Goal: Task Accomplishment & Management: Complete application form

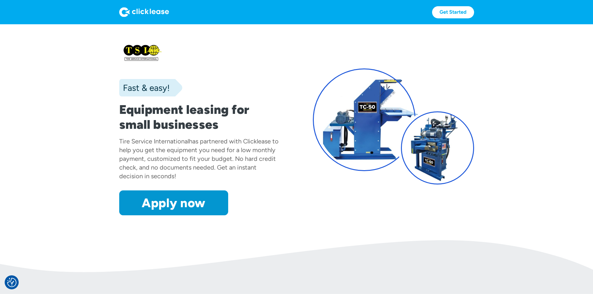
scroll to position [156, 0]
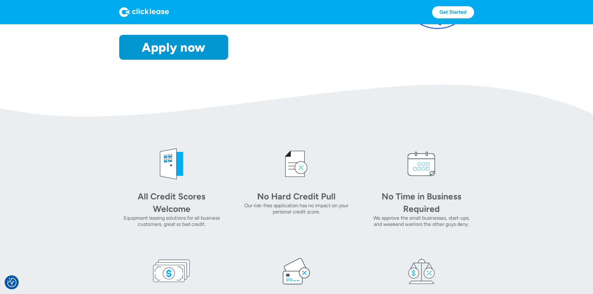
click at [145, 138] on img at bounding box center [296, 111] width 593 height 53
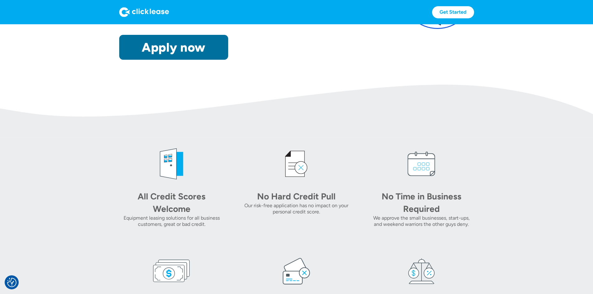
click at [146, 60] on link "Apply now" at bounding box center [173, 47] width 109 height 25
